Goal: Understand process/instructions: Learn how to perform a task or action

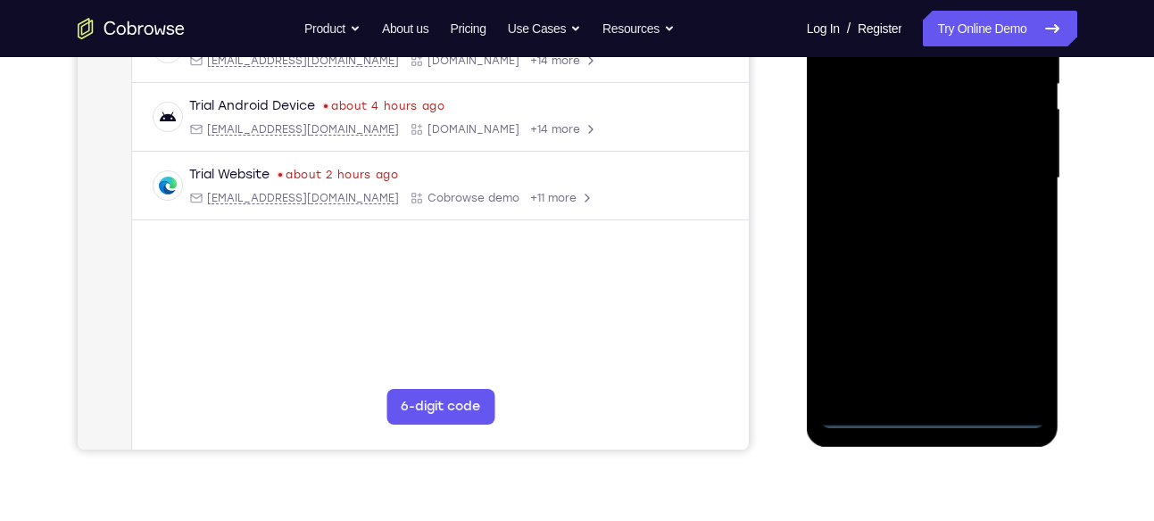
scroll to position [385, 0]
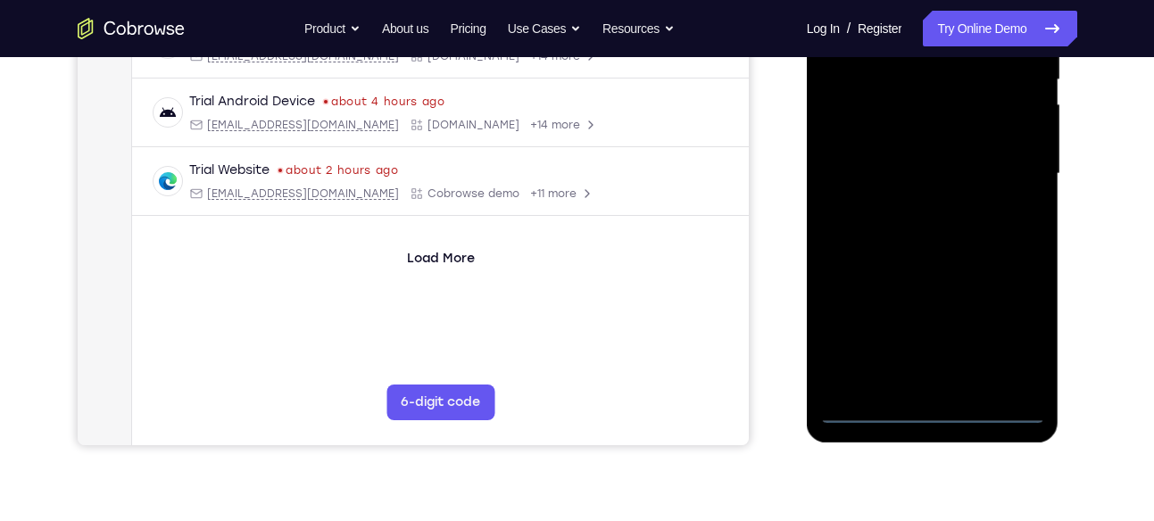
click at [939, 410] on div at bounding box center [932, 174] width 225 height 500
click at [998, 338] on div at bounding box center [932, 174] width 225 height 500
click at [1005, 338] on div at bounding box center [932, 174] width 225 height 500
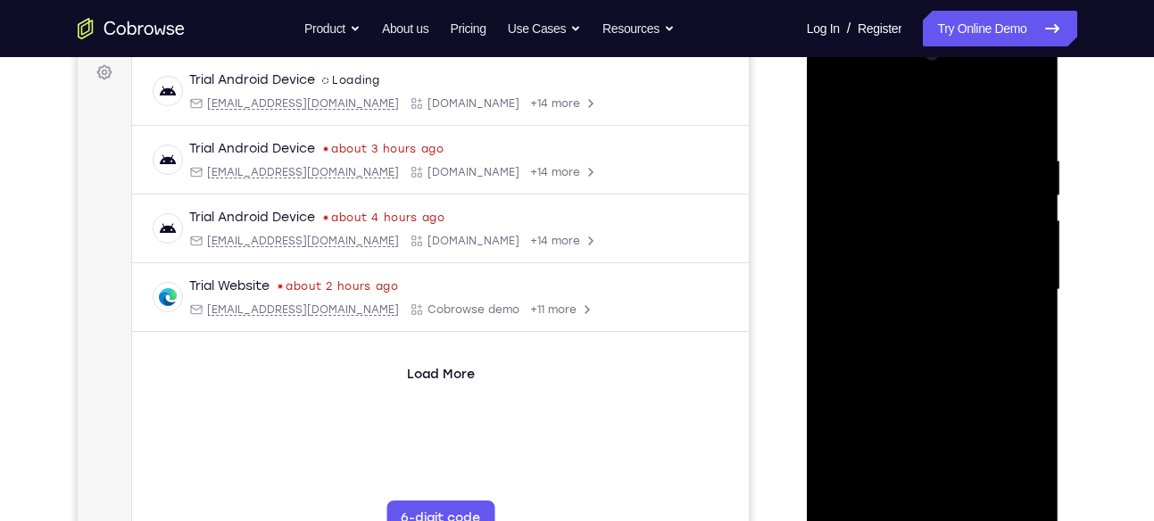
click at [910, 122] on div at bounding box center [932, 290] width 225 height 500
click at [880, 112] on div at bounding box center [932, 290] width 225 height 500
click at [886, 121] on div at bounding box center [932, 290] width 225 height 500
drag, startPoint x: 886, startPoint y: 121, endPoint x: 1887, endPoint y: 228, distance: 1006.9
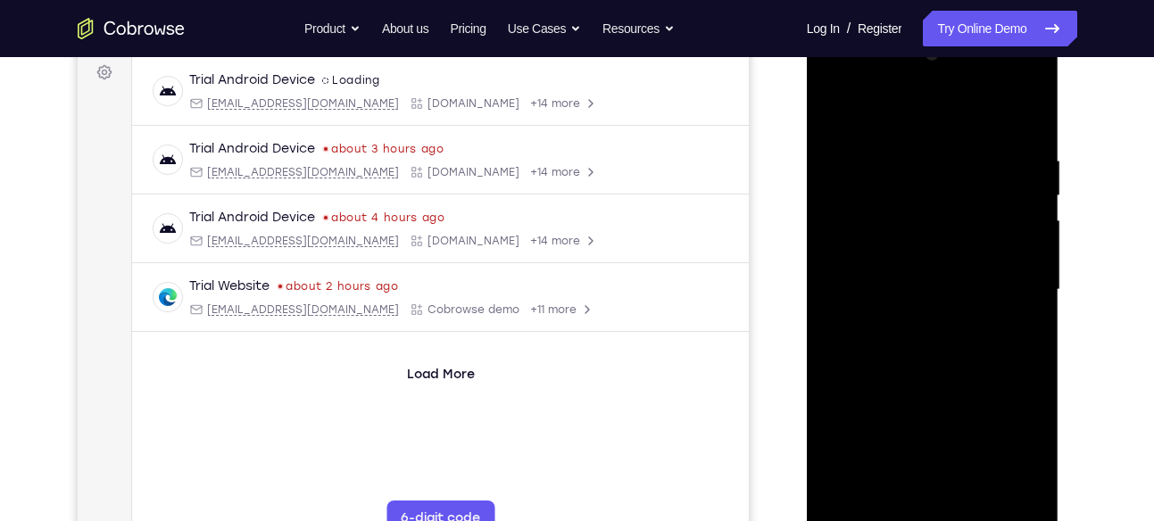
click at [886, 121] on div at bounding box center [932, 290] width 225 height 500
click at [1105, 215] on div "Your Support Agent Your Customer Web iOS Android Next Steps We’d be happy to gi…" at bounding box center [577, 377] width 1142 height 1177
click at [912, 112] on div at bounding box center [932, 290] width 225 height 500
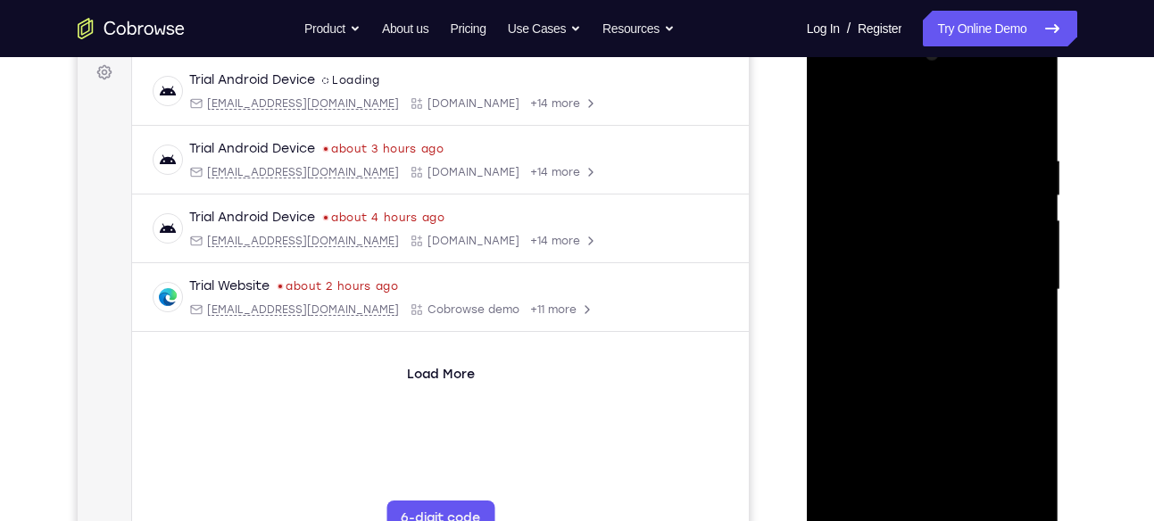
click at [912, 112] on div at bounding box center [932, 290] width 225 height 500
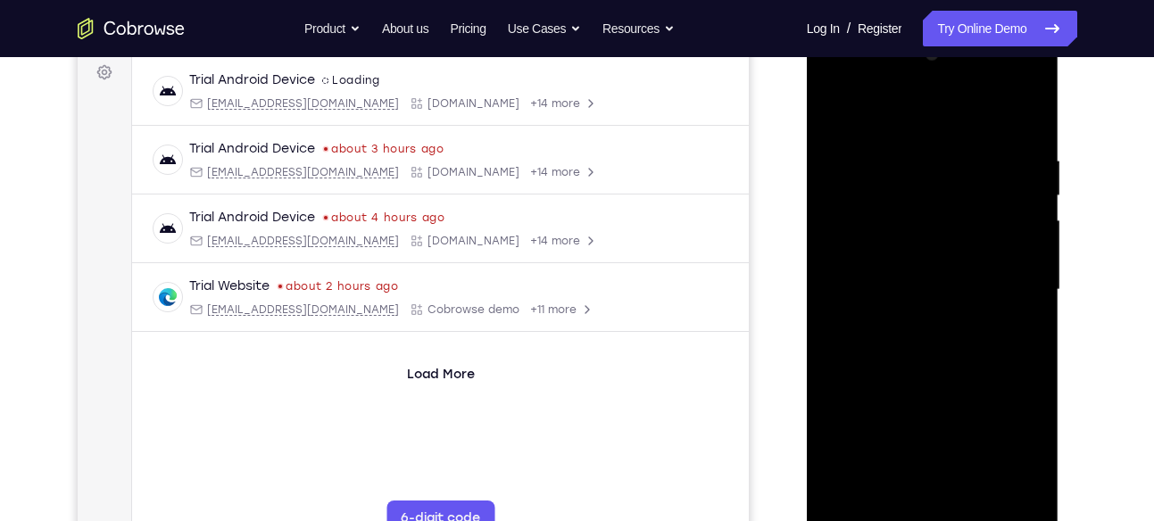
click at [892, 122] on div at bounding box center [932, 290] width 225 height 500
click at [1002, 287] on div at bounding box center [932, 290] width 225 height 500
click at [1003, 276] on div at bounding box center [932, 290] width 225 height 500
drag, startPoint x: 1003, startPoint y: 276, endPoint x: 1577, endPoint y: 71, distance: 609.1
click at [1003, 276] on div at bounding box center [932, 290] width 225 height 500
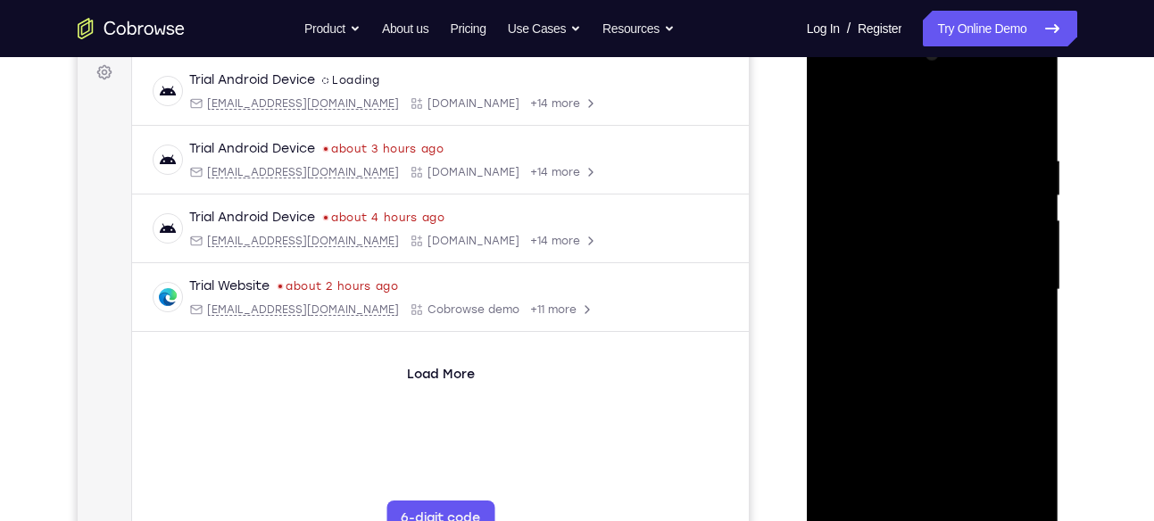
click at [1015, 279] on div at bounding box center [932, 290] width 225 height 500
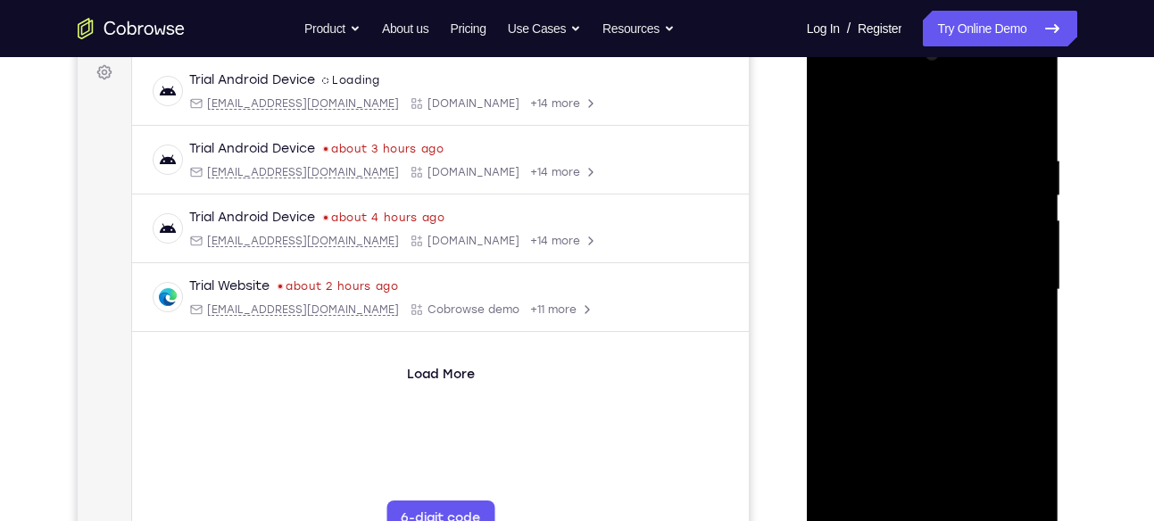
scroll to position [234, 0]
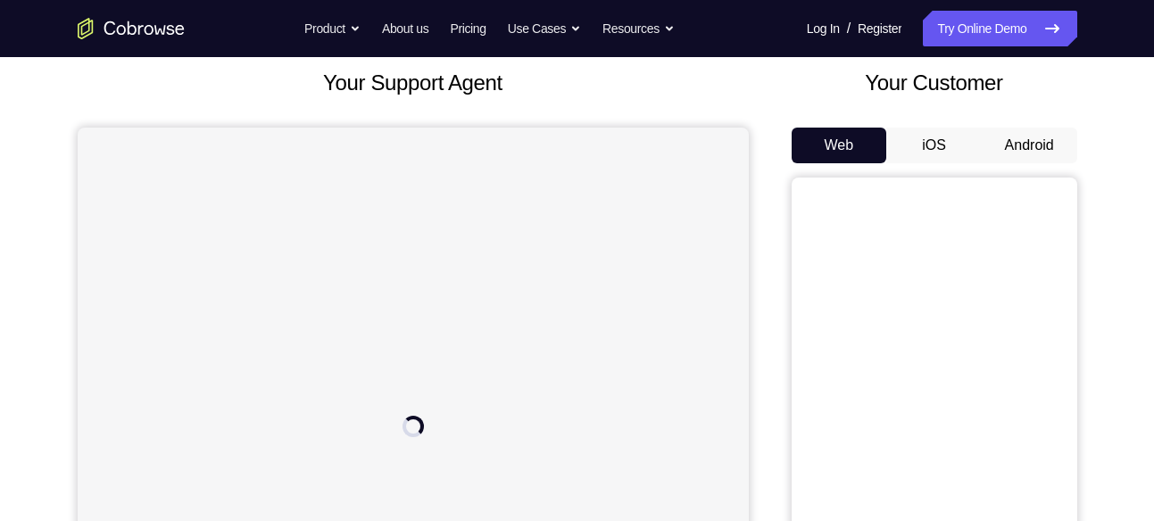
scroll to position [100, 0]
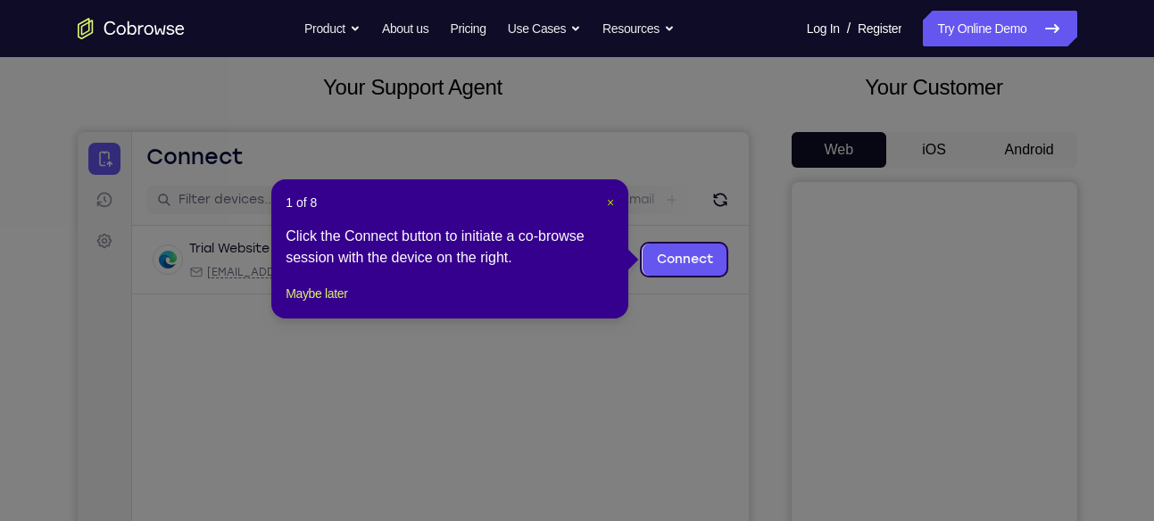
click at [607, 196] on span "×" at bounding box center [610, 202] width 7 height 14
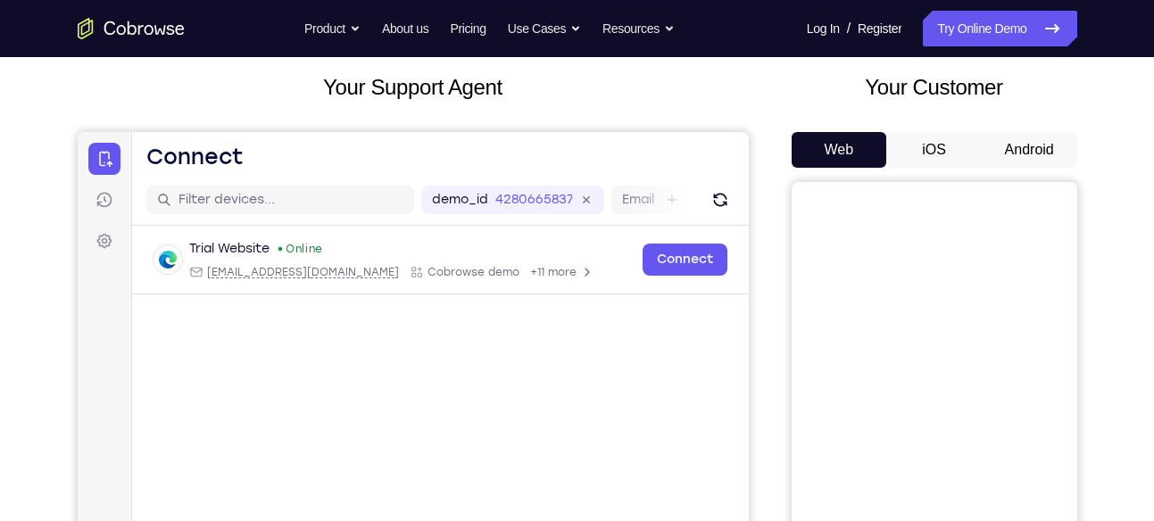
click at [1029, 130] on div "Your Customer Web iOS Android" at bounding box center [935, 400] width 286 height 659
click at [1044, 137] on button "Android" at bounding box center [1029, 150] width 95 height 36
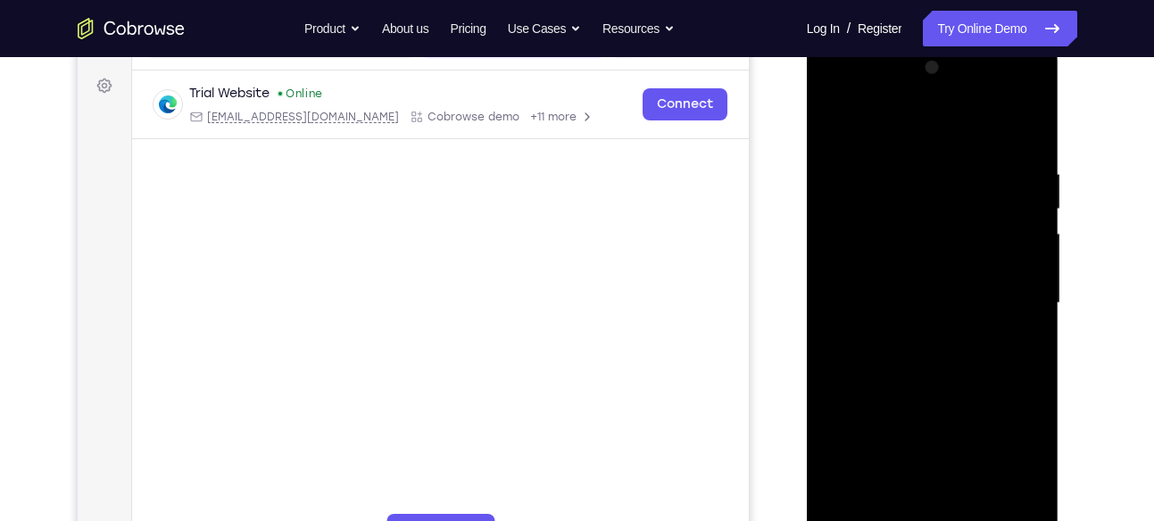
scroll to position [294, 0]
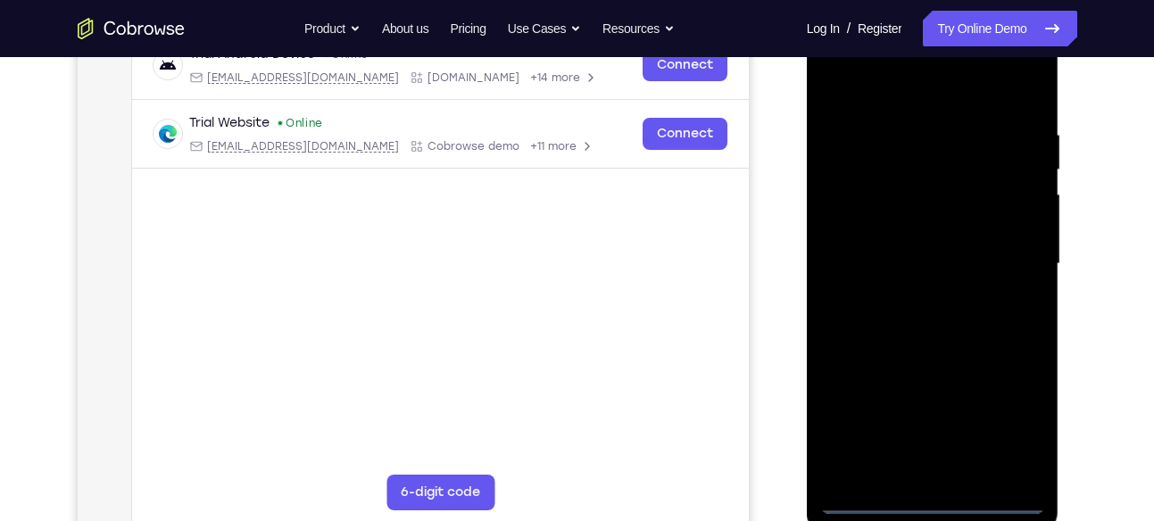
click at [929, 498] on div at bounding box center [932, 264] width 225 height 500
click at [1018, 429] on div at bounding box center [932, 264] width 225 height 500
click at [952, 107] on div at bounding box center [932, 264] width 225 height 500
click at [950, 93] on div at bounding box center [932, 264] width 225 height 500
click at [1016, 253] on div at bounding box center [932, 264] width 225 height 500
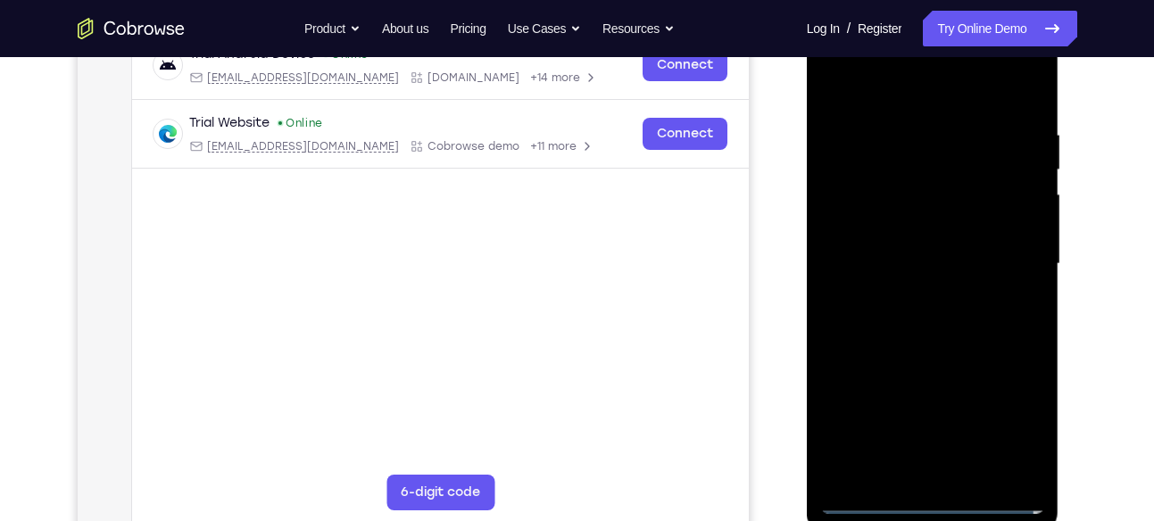
click at [910, 291] on div at bounding box center [932, 264] width 225 height 500
click at [912, 298] on div at bounding box center [932, 264] width 225 height 500
click at [919, 237] on div at bounding box center [932, 264] width 225 height 500
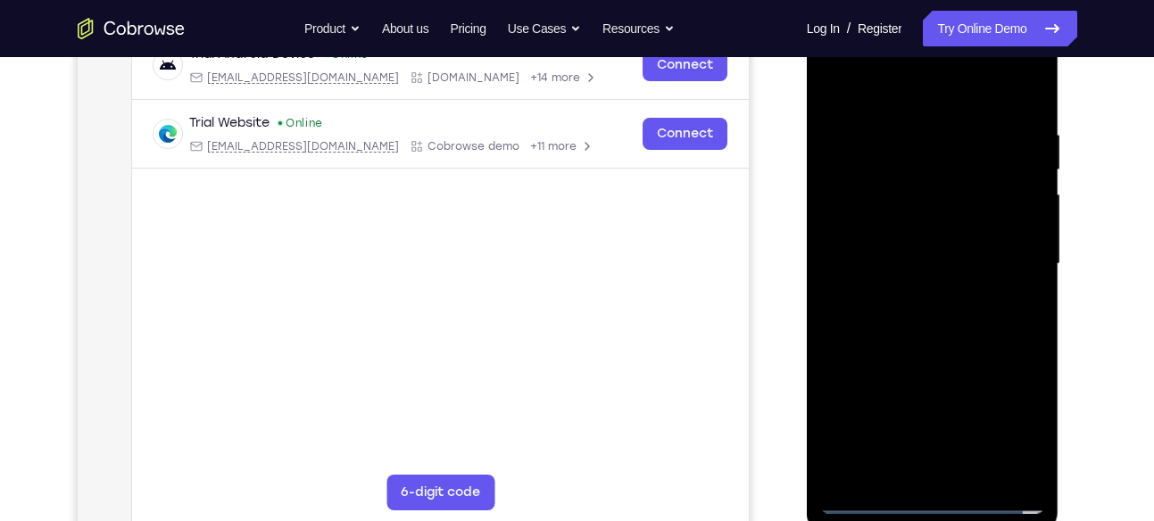
click at [894, 188] on div at bounding box center [932, 264] width 225 height 500
click at [901, 235] on div at bounding box center [932, 264] width 225 height 500
